Goal: Check status: Check status

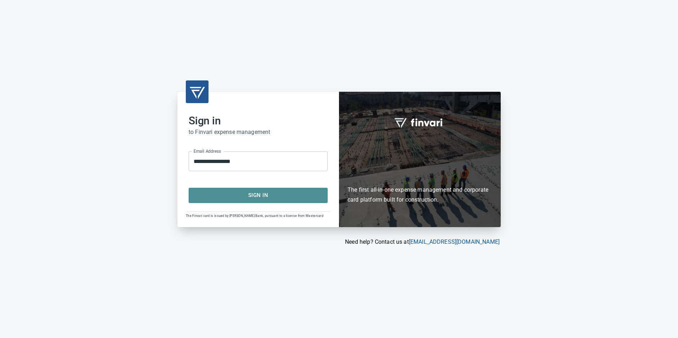
click at [267, 194] on span "Sign In" at bounding box center [257, 195] width 123 height 9
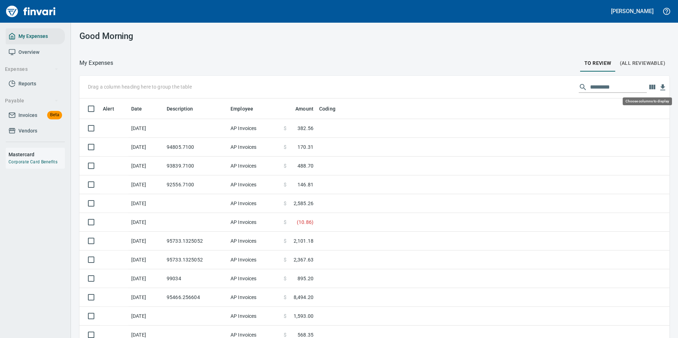
scroll to position [255, 574]
click at [651, 89] on button "button" at bounding box center [652, 87] width 11 height 11
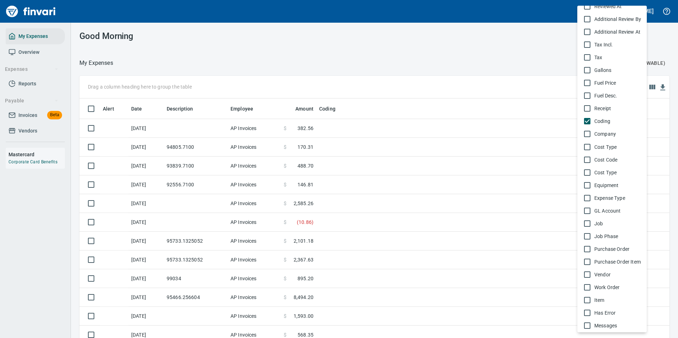
scroll to position [279, 0]
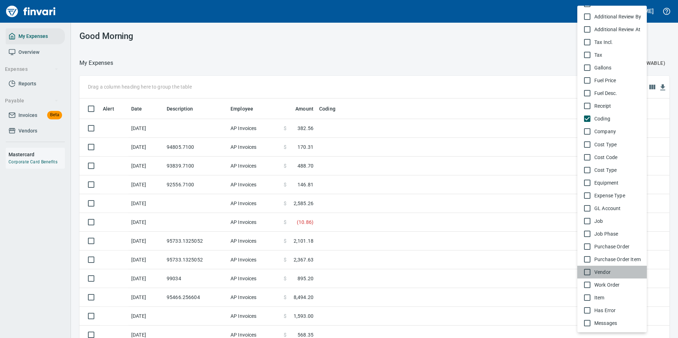
click at [598, 274] on span "Vendor" at bounding box center [617, 272] width 47 height 7
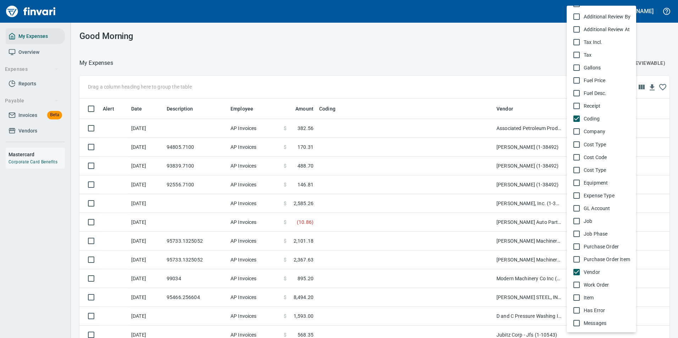
click at [496, 83] on div at bounding box center [339, 169] width 678 height 338
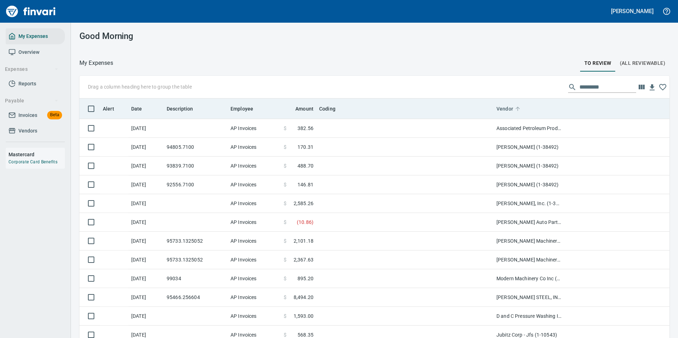
click at [520, 111] on icon at bounding box center [517, 109] width 6 height 6
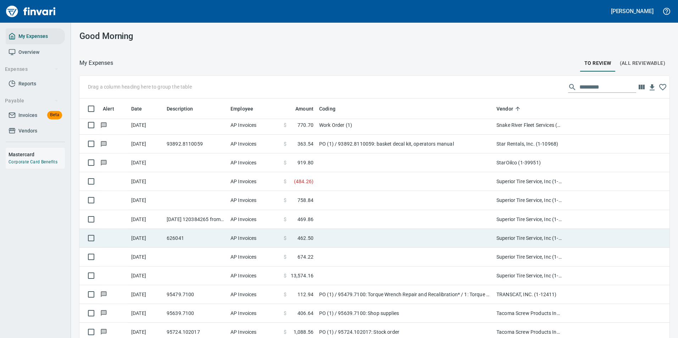
scroll to position [3723, 0]
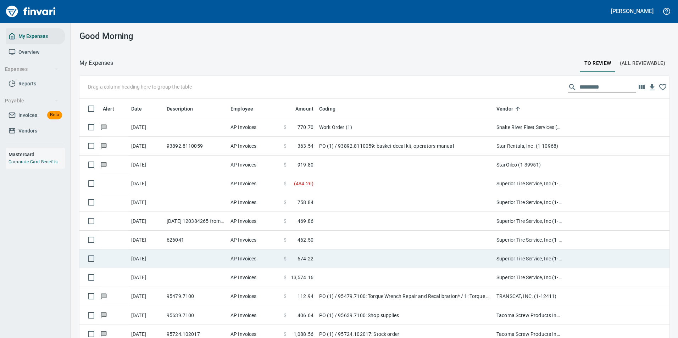
click at [376, 255] on td at bounding box center [404, 259] width 177 height 19
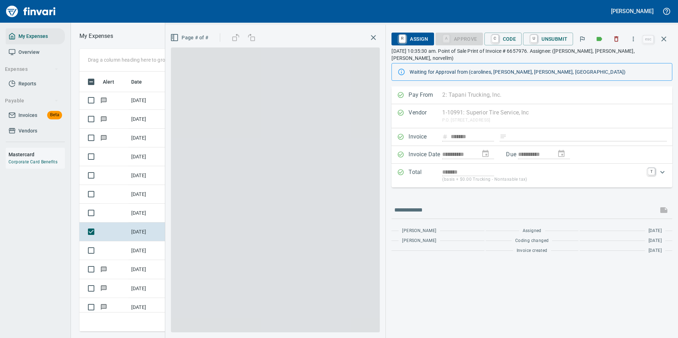
scroll to position [250, 402]
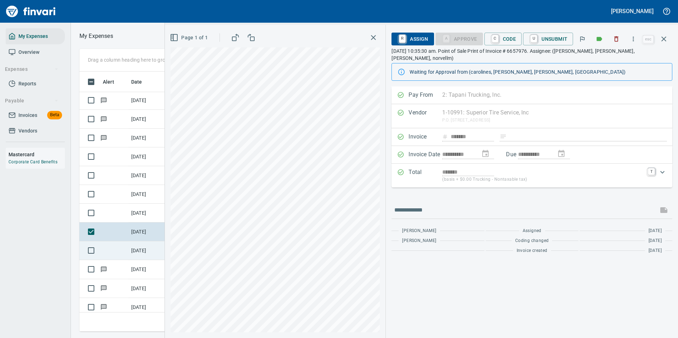
click at [134, 252] on td "[DATE]" at bounding box center [145, 250] width 35 height 19
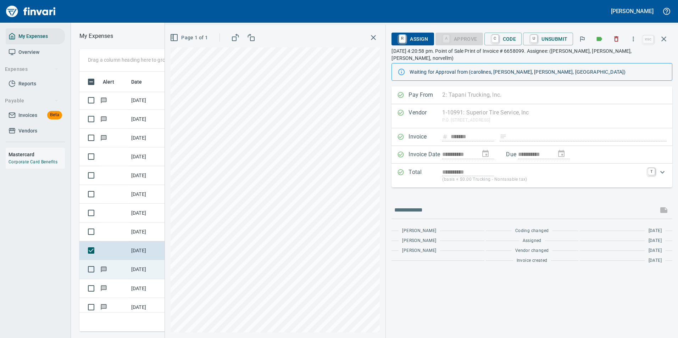
click at [128, 266] on td "[DATE]" at bounding box center [145, 269] width 35 height 19
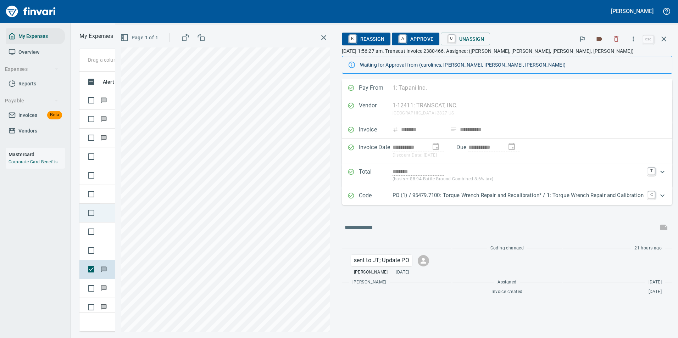
click at [107, 213] on td at bounding box center [114, 213] width 28 height 19
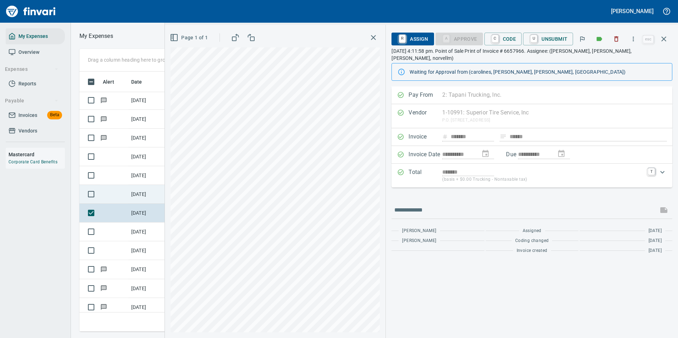
click at [111, 194] on td at bounding box center [114, 194] width 28 height 19
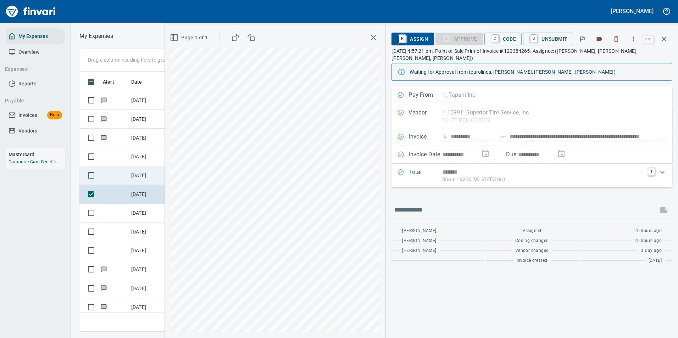
click at [116, 180] on td at bounding box center [114, 175] width 28 height 19
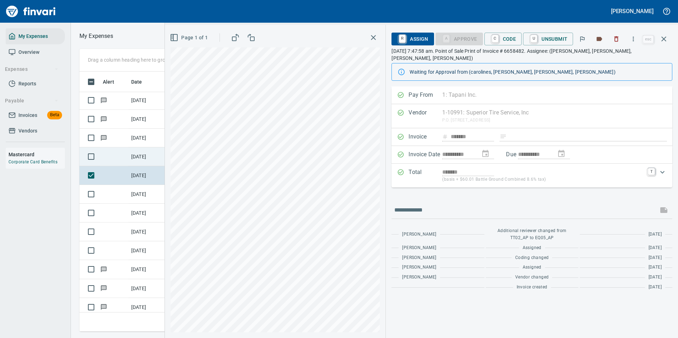
click at [115, 156] on td at bounding box center [114, 157] width 28 height 19
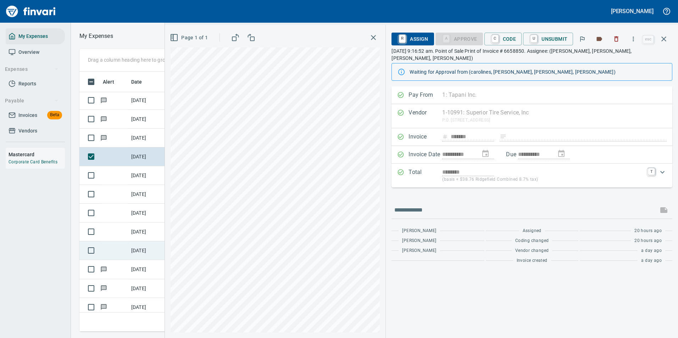
click at [131, 258] on td "[DATE]" at bounding box center [145, 250] width 35 height 19
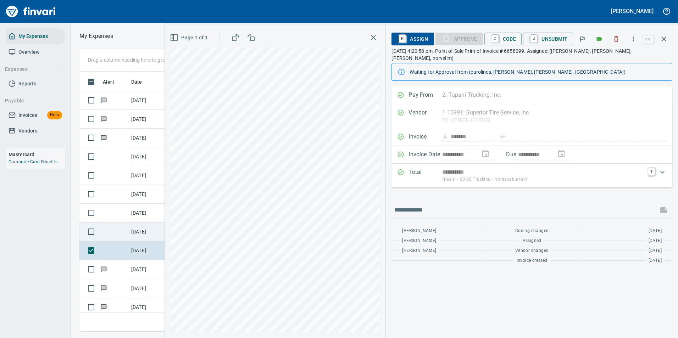
click at [131, 232] on td "[DATE]" at bounding box center [145, 232] width 35 height 19
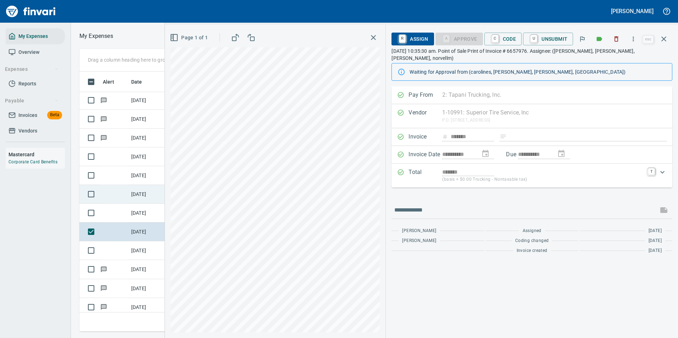
click at [118, 203] on td at bounding box center [114, 194] width 28 height 19
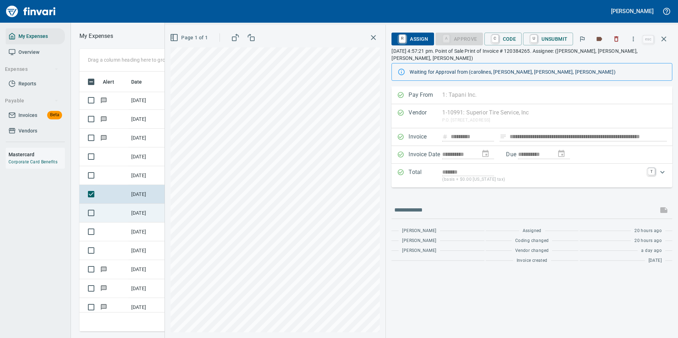
click at [115, 213] on td at bounding box center [114, 213] width 28 height 19
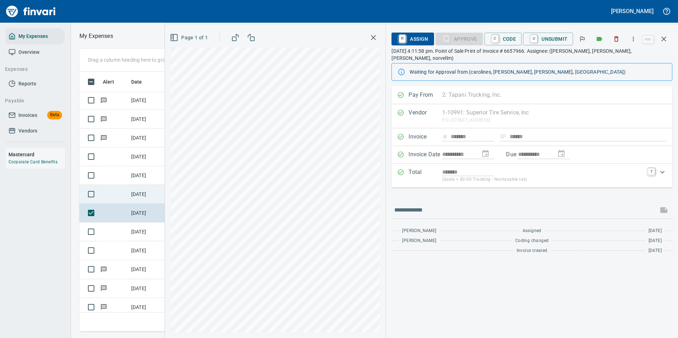
click at [116, 191] on td at bounding box center [114, 194] width 28 height 19
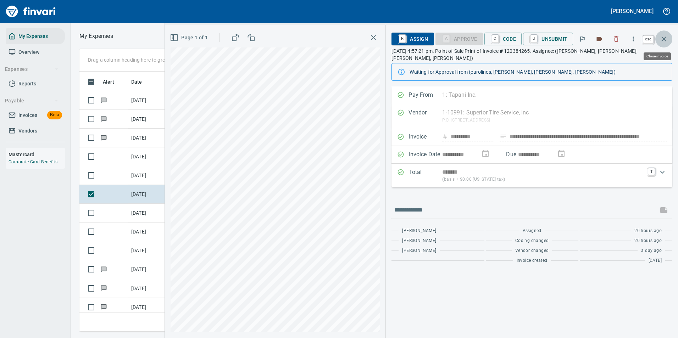
click at [663, 37] on icon "button" at bounding box center [664, 39] width 9 height 9
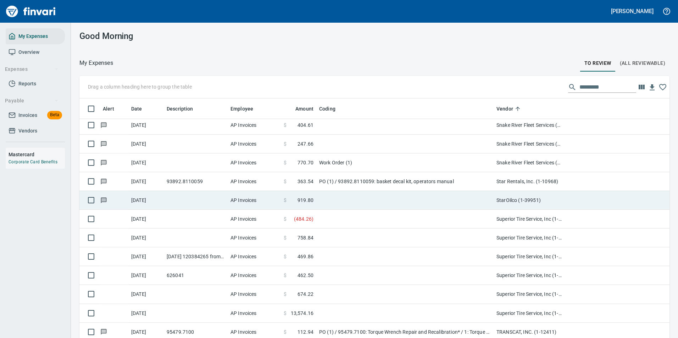
scroll to position [3723, 0]
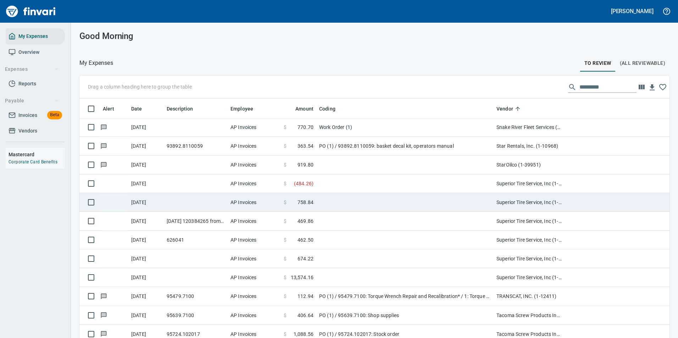
click at [330, 184] on td at bounding box center [404, 183] width 177 height 19
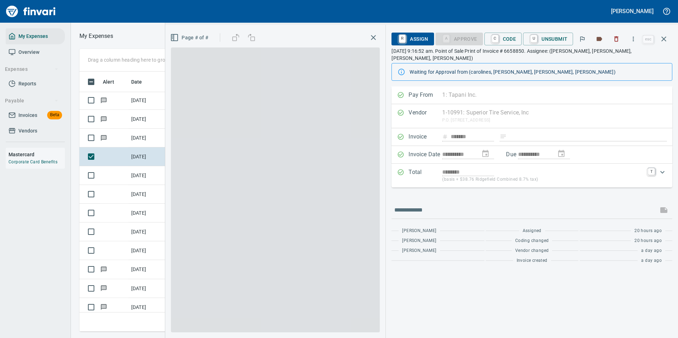
scroll to position [250, 402]
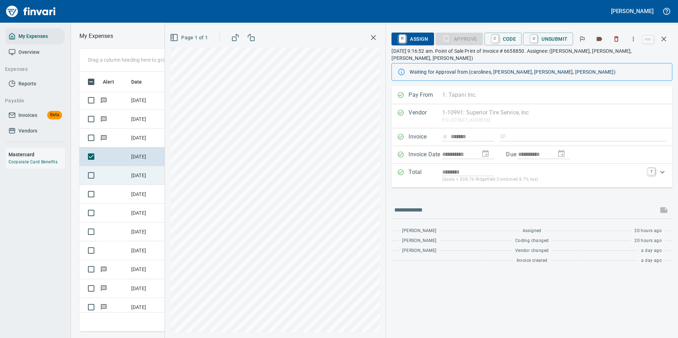
click at [135, 180] on td "[DATE]" at bounding box center [145, 175] width 35 height 19
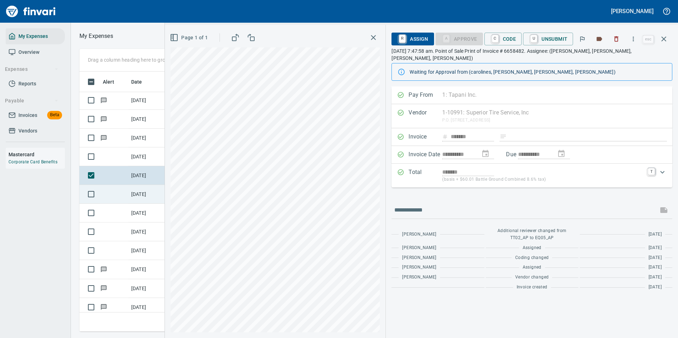
click at [135, 194] on td "[DATE]" at bounding box center [145, 194] width 35 height 19
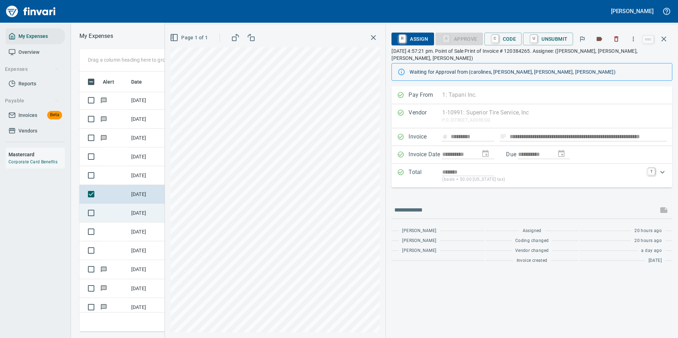
click at [132, 210] on td "[DATE]" at bounding box center [145, 213] width 35 height 19
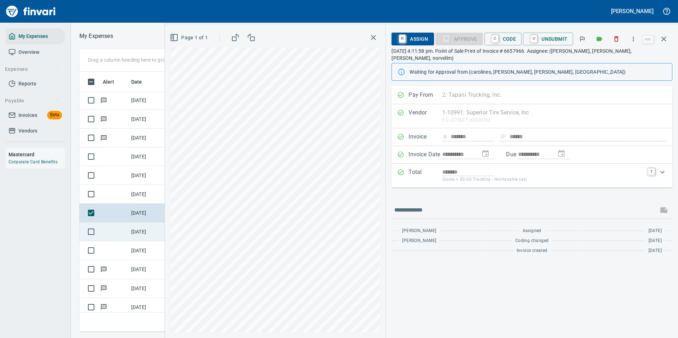
click at [135, 229] on td "[DATE]" at bounding box center [145, 232] width 35 height 19
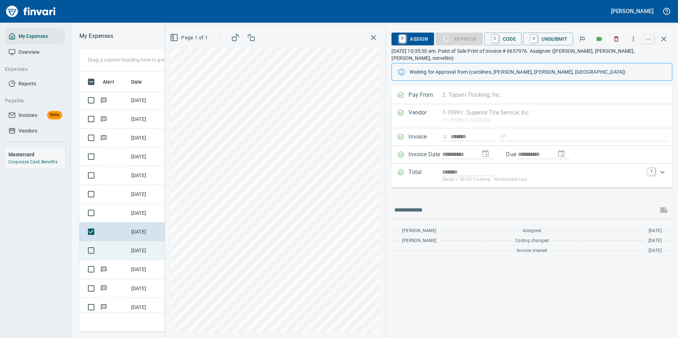
click at [119, 253] on td at bounding box center [114, 250] width 28 height 19
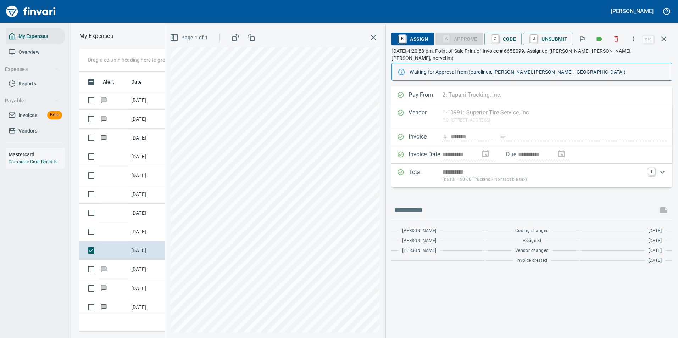
click at [605, 101] on div "**********" at bounding box center [531, 137] width 281 height 101
click at [662, 39] on icon "button" at bounding box center [664, 39] width 9 height 9
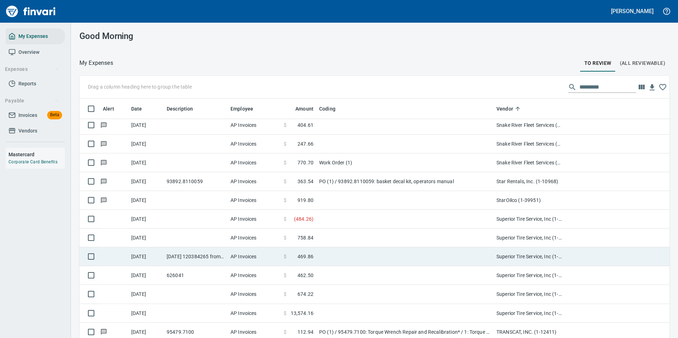
scroll to position [3723, 0]
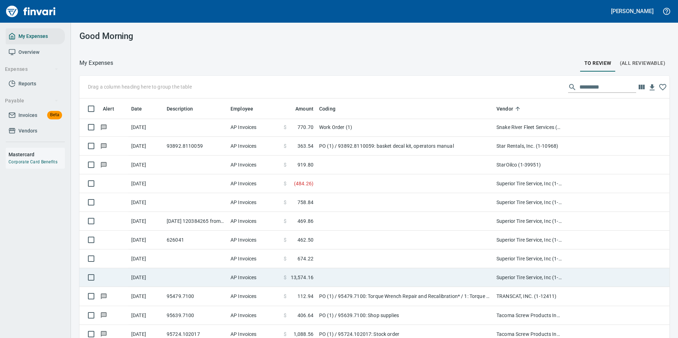
click at [279, 275] on td "AP Invoices" at bounding box center [254, 277] width 53 height 19
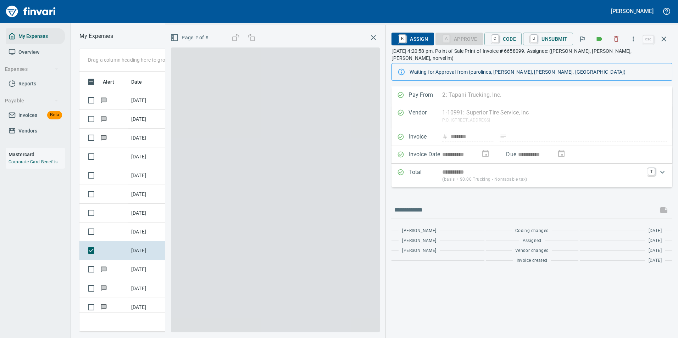
scroll to position [250, 402]
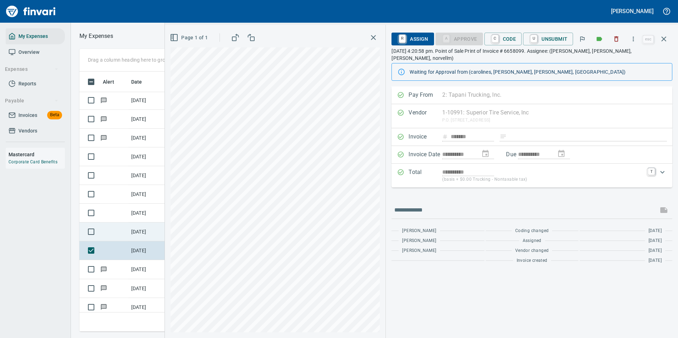
click at [130, 235] on td "[DATE]" at bounding box center [145, 232] width 35 height 19
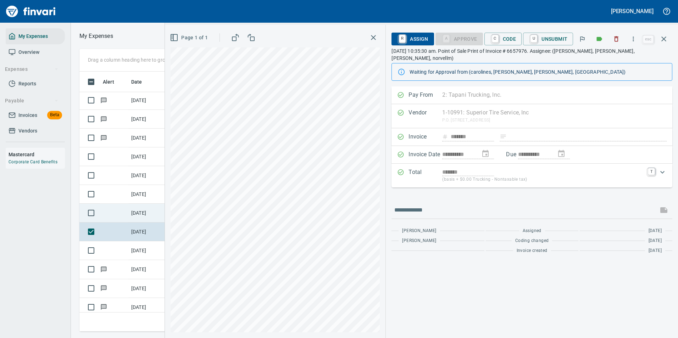
click at [128, 214] on td at bounding box center [114, 213] width 28 height 19
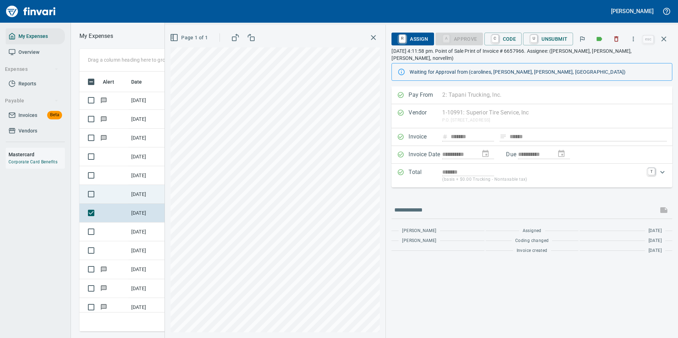
click at [120, 194] on td at bounding box center [114, 194] width 28 height 19
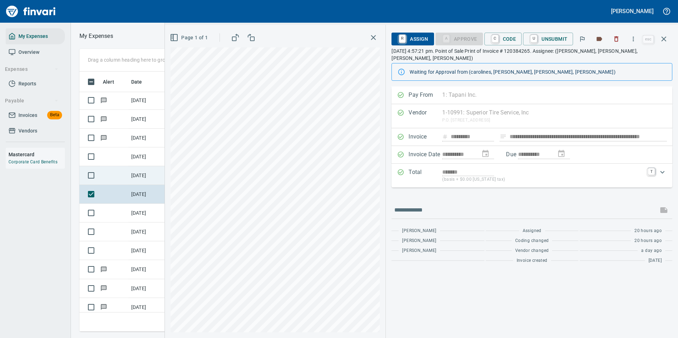
click at [121, 178] on td at bounding box center [114, 175] width 28 height 19
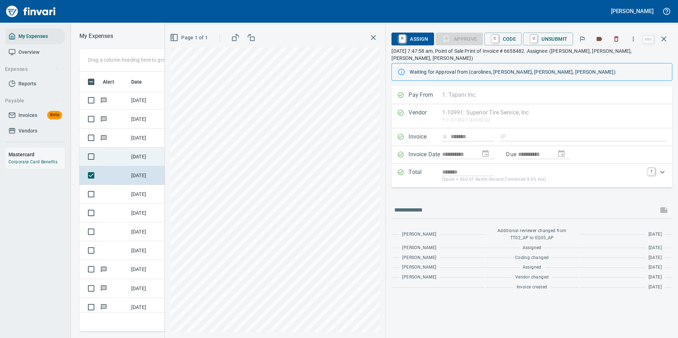
click at [118, 157] on td at bounding box center [114, 157] width 28 height 19
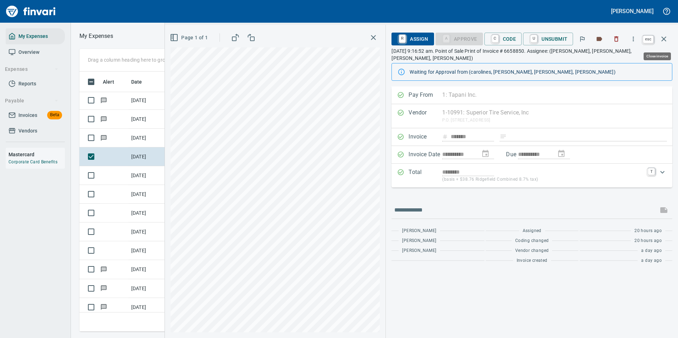
click at [668, 40] on icon "button" at bounding box center [664, 39] width 9 height 9
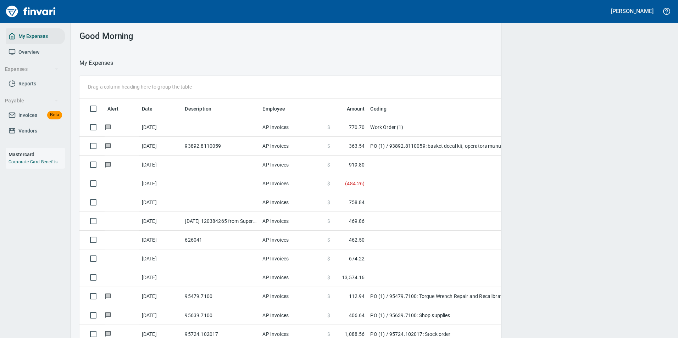
scroll to position [1, 1]
